Goal: Transaction & Acquisition: Purchase product/service

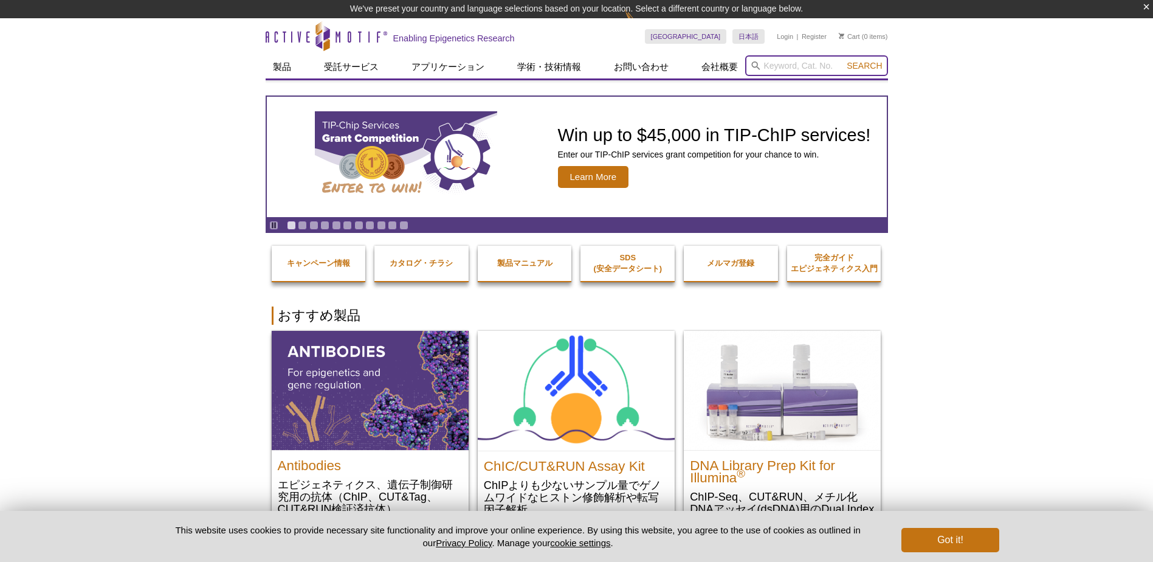
click at [782, 66] on input "search" at bounding box center [816, 65] width 143 height 21
paste input "39916"
type input "39916"
click at [843, 60] on button "Search" at bounding box center [864, 65] width 43 height 11
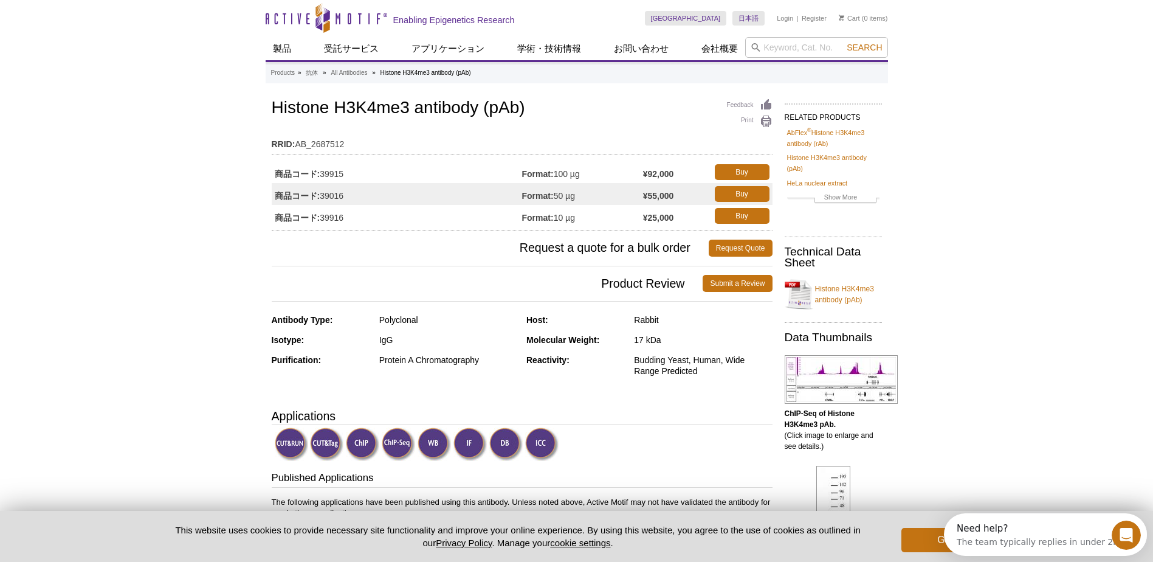
click at [475, 214] on td "商品コード: 39916" at bounding box center [397, 216] width 250 height 22
click at [328, 218] on td "商品コード: 39916" at bounding box center [397, 216] width 250 height 22
